Goal: Information Seeking & Learning: Check status

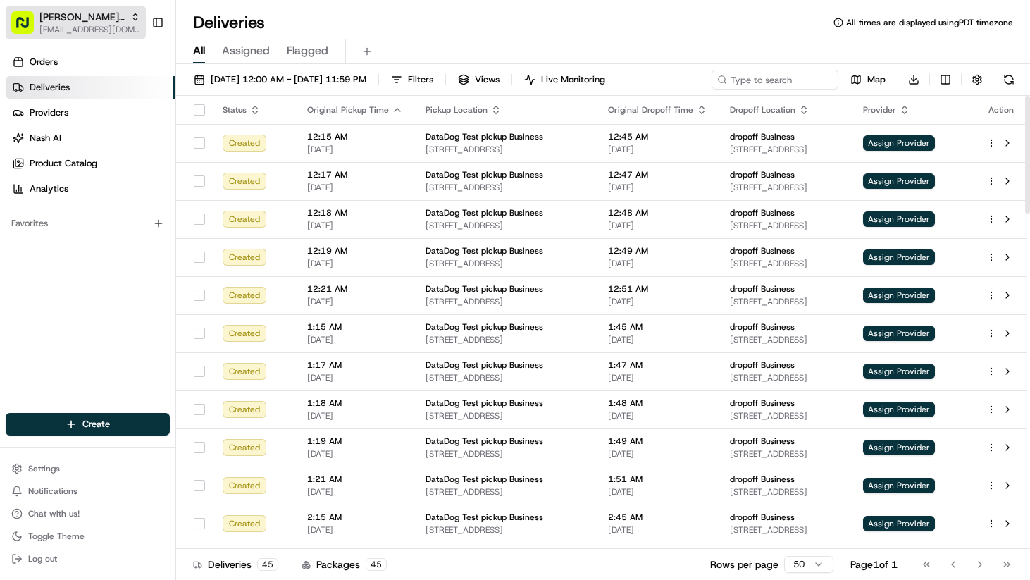
click at [80, 19] on span "[PERSON_NAME] Org" at bounding box center [81, 17] width 85 height 14
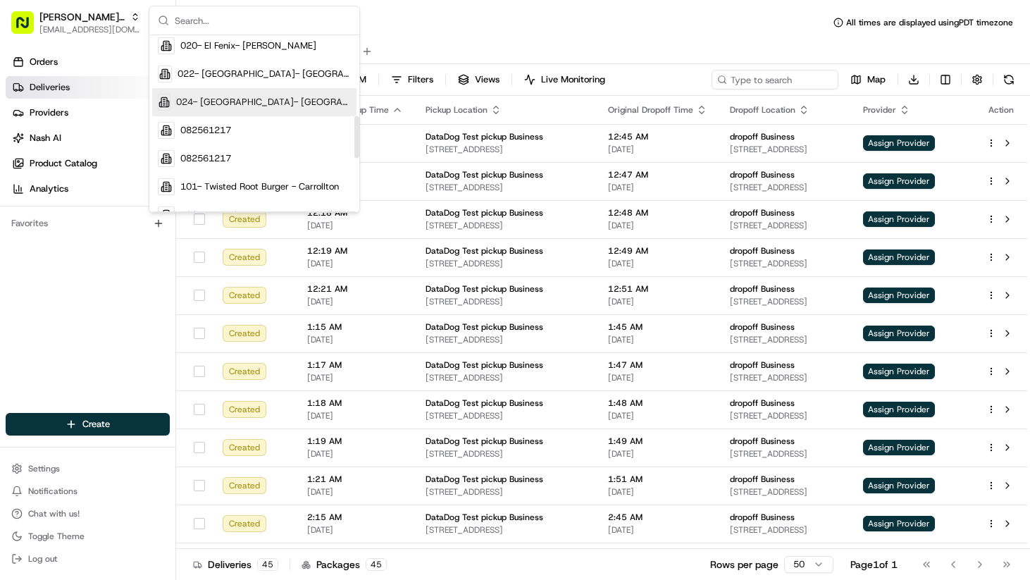
scroll to position [335, 0]
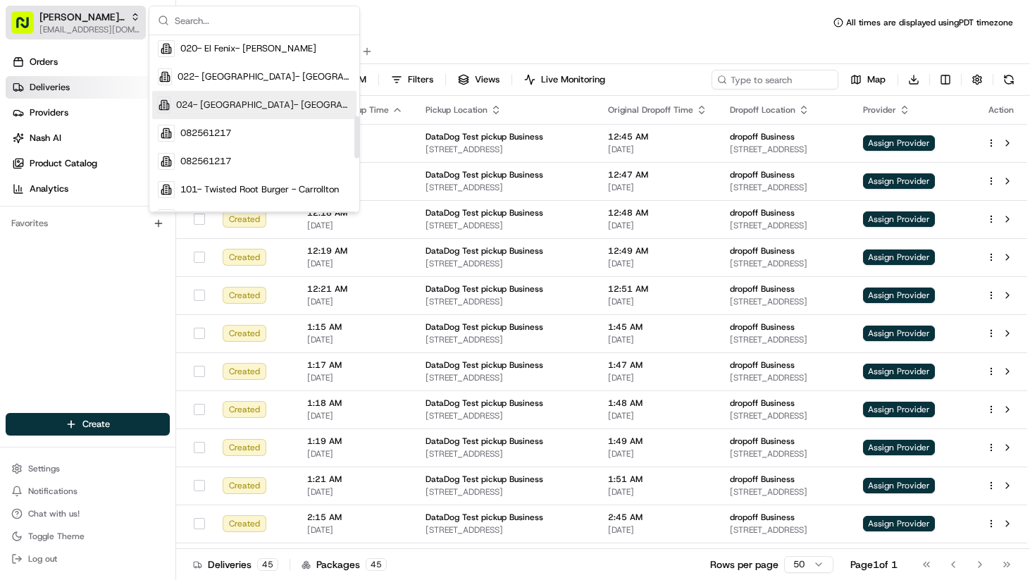
click at [85, 25] on span "[EMAIL_ADDRESS][DOMAIN_NAME]" at bounding box center [89, 29] width 101 height 11
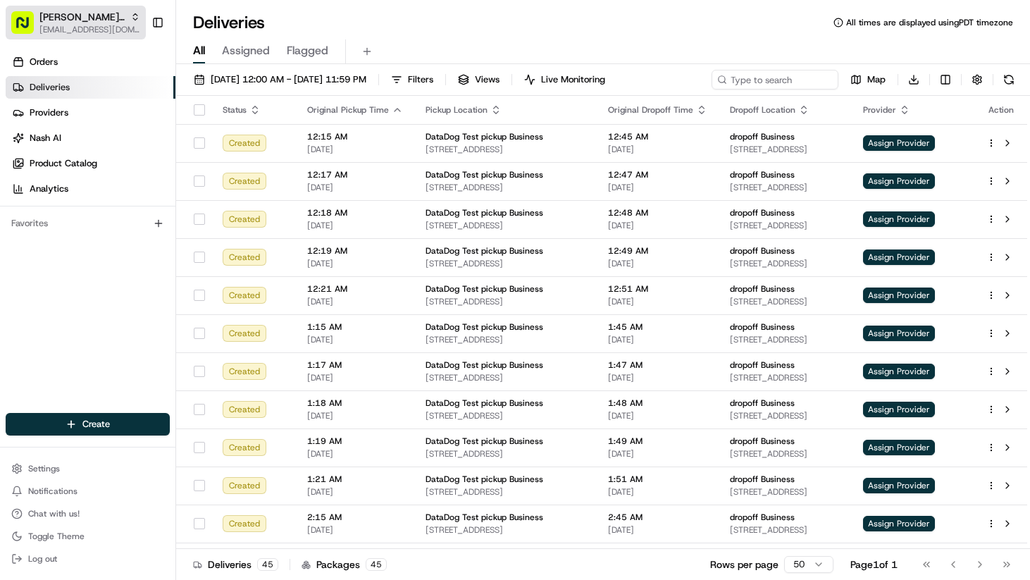
click at [85, 25] on span "[EMAIL_ADDRESS][DOMAIN_NAME]" at bounding box center [89, 29] width 101 height 11
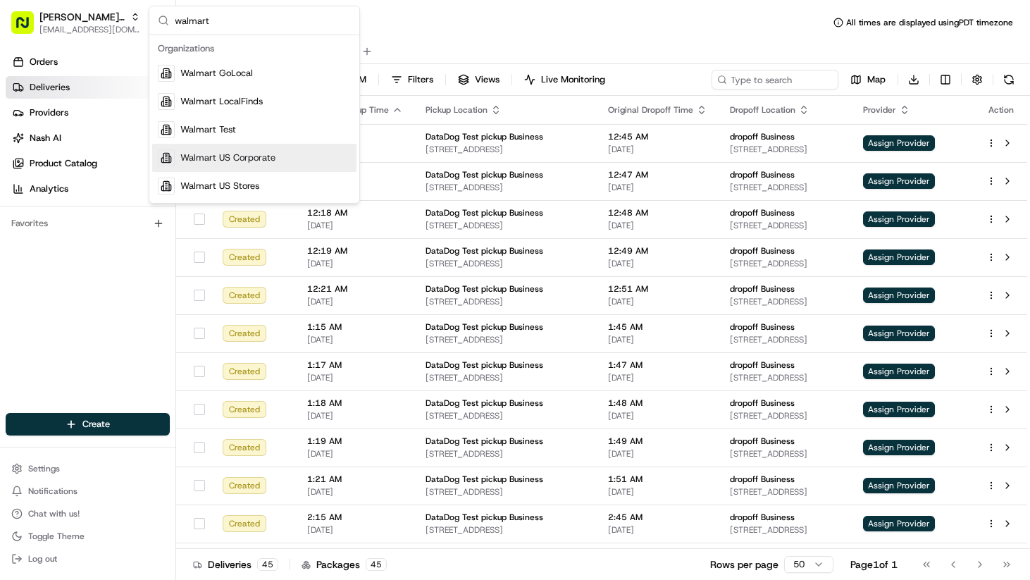
type input "walmart"
click at [264, 163] on span "Walmart US Corporate" at bounding box center [227, 158] width 95 height 13
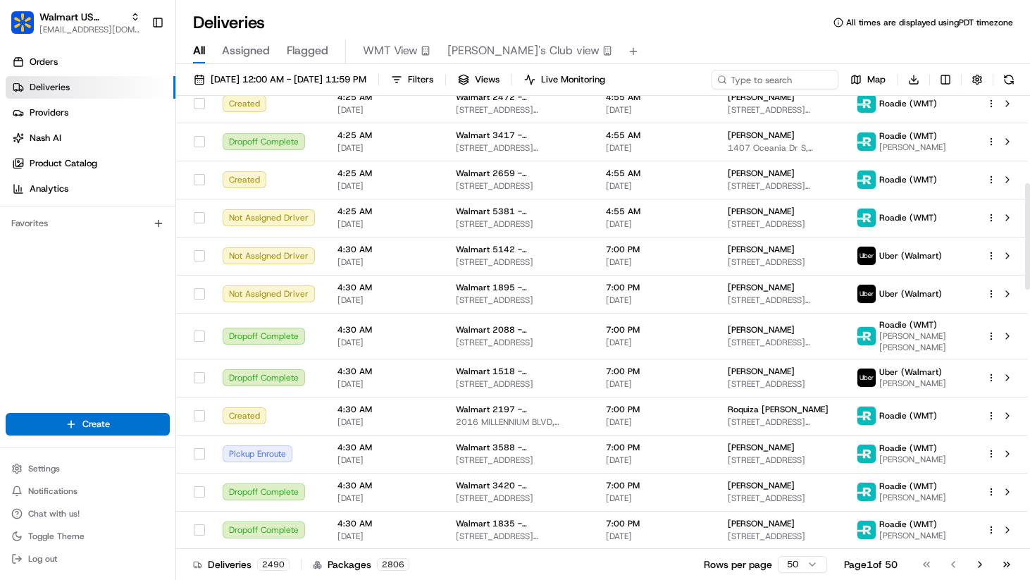
scroll to position [0, 0]
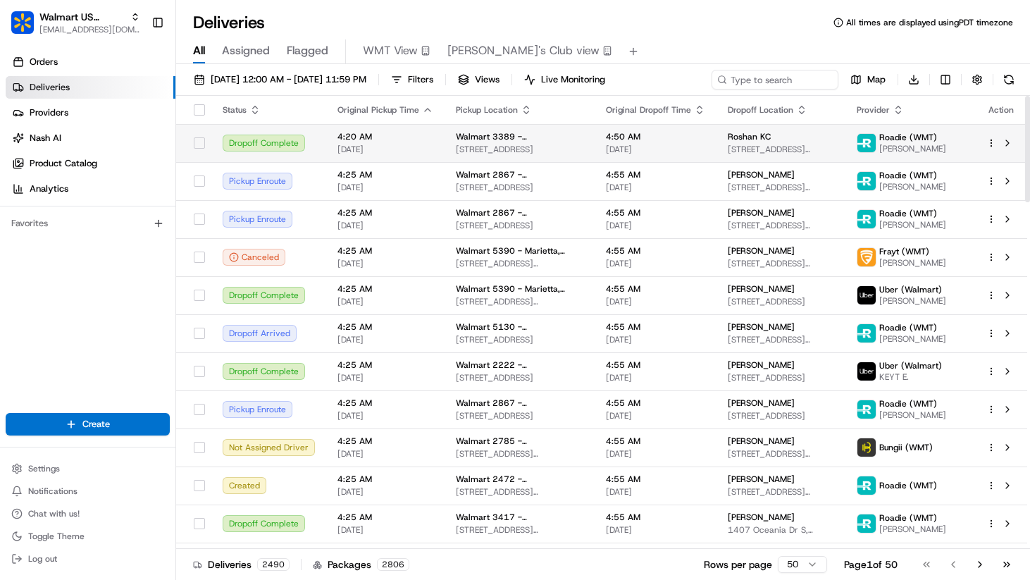
click at [431, 144] on td "4:20 AM [DATE]" at bounding box center [385, 143] width 118 height 38
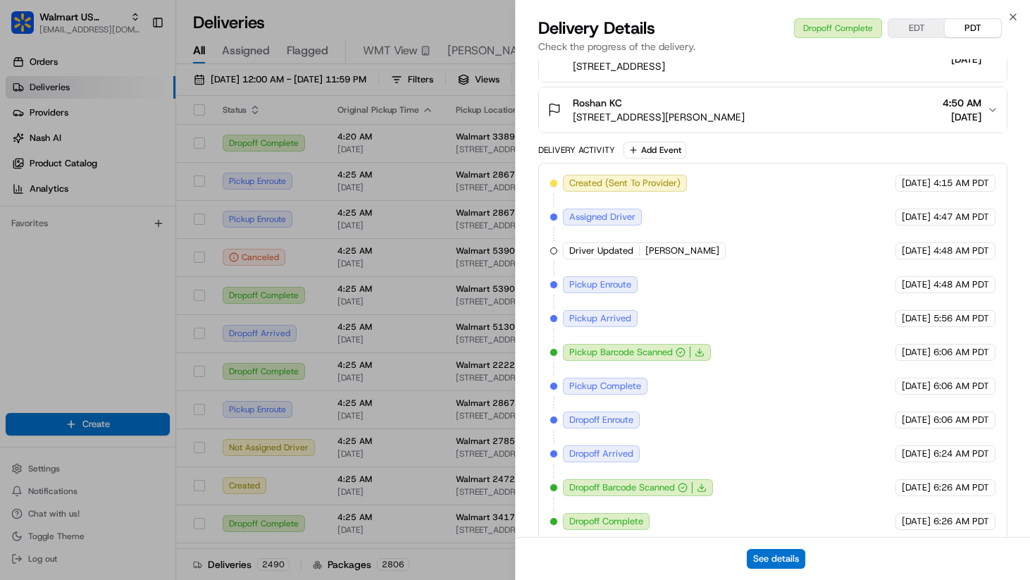
scroll to position [485, 0]
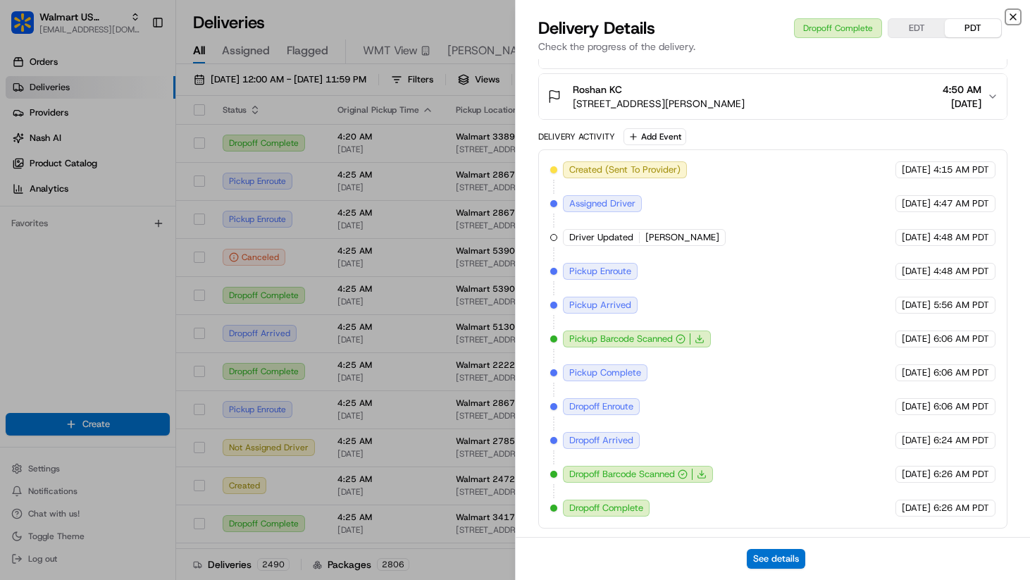
click at [1014, 15] on icon "button" at bounding box center [1014, 17] width 6 height 6
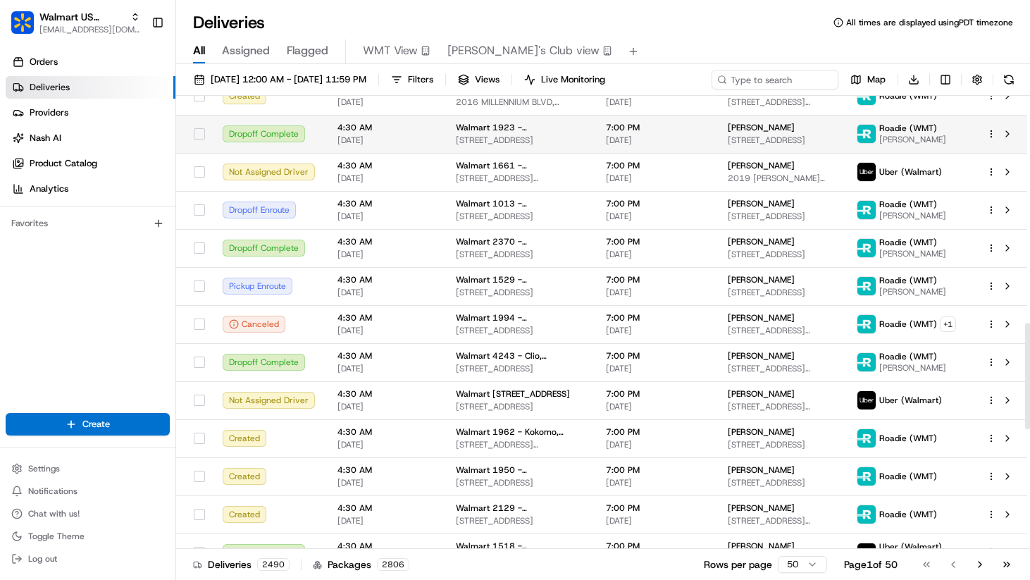
scroll to position [968, 0]
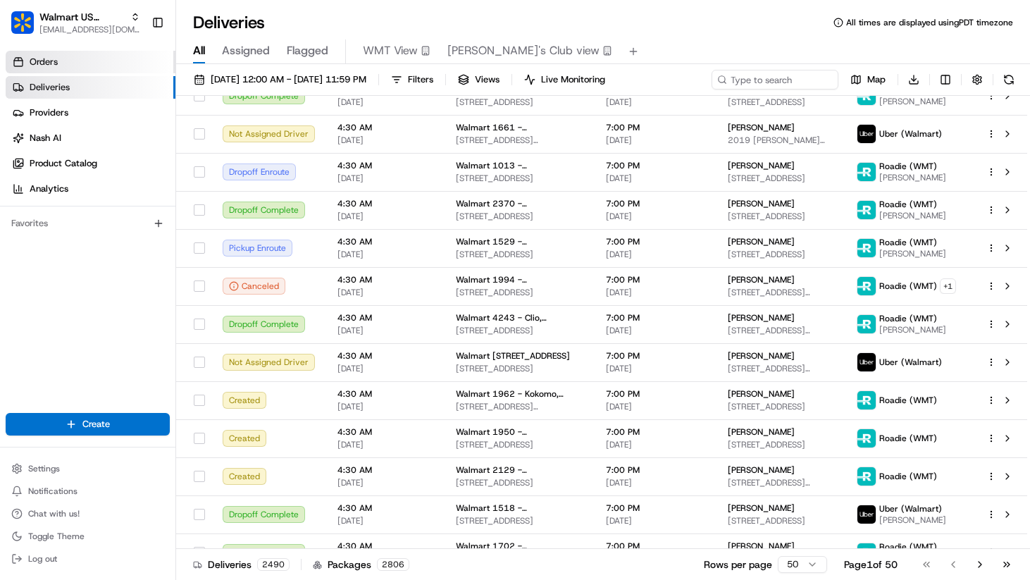
click at [57, 60] on span "Orders" at bounding box center [44, 62] width 28 height 13
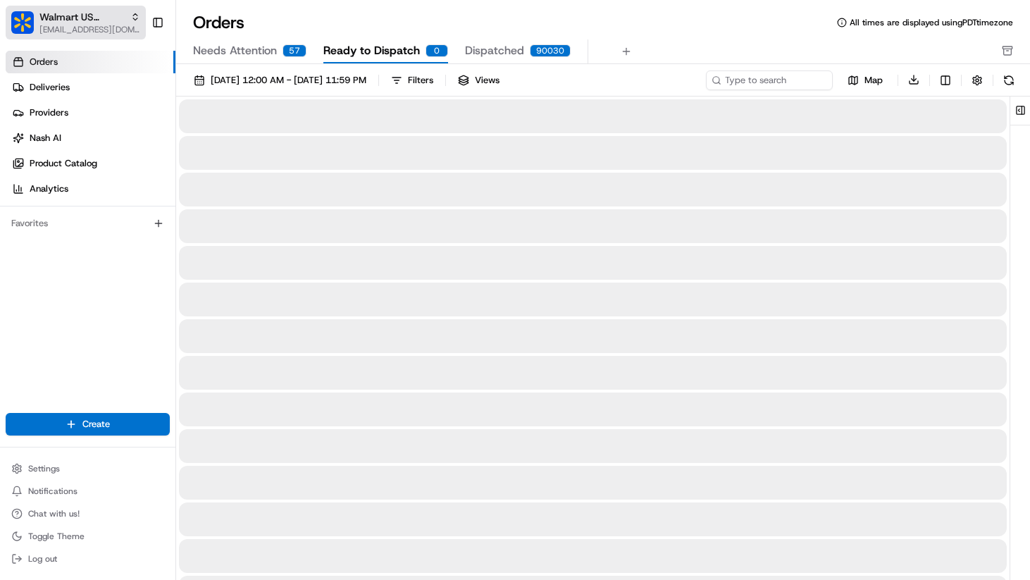
click at [78, 20] on span "Walmart US Corporate" at bounding box center [81, 17] width 85 height 14
